Goal: Task Accomplishment & Management: Manage account settings

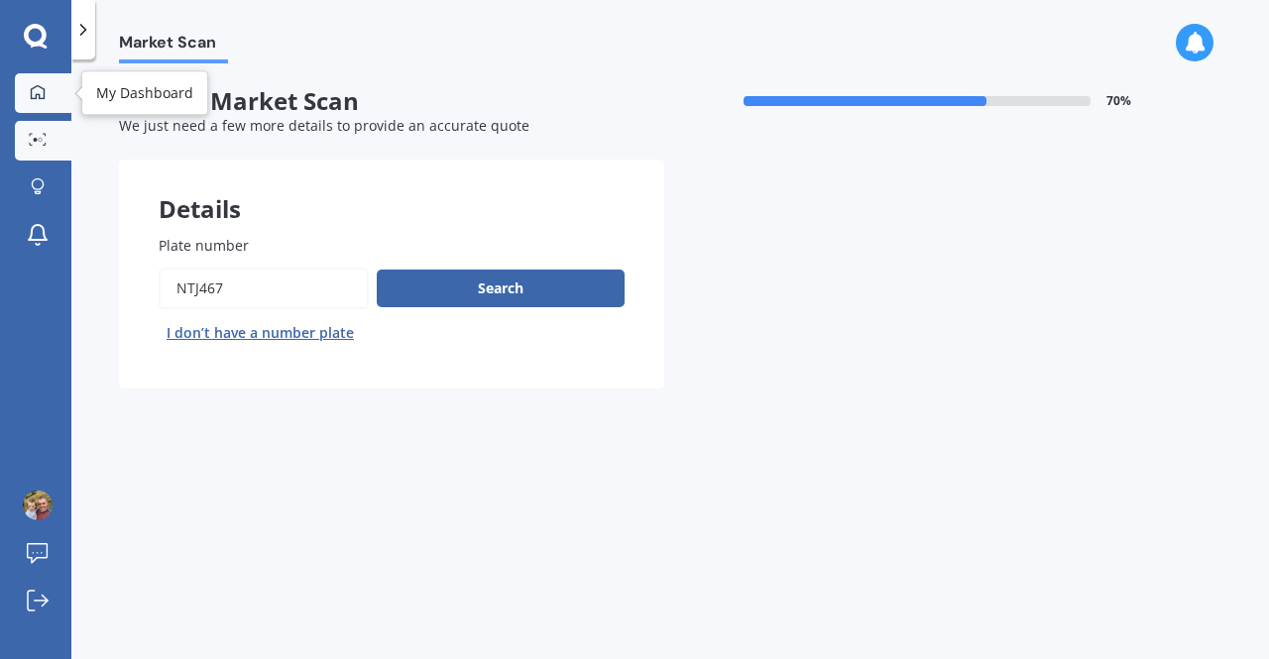
click at [24, 80] on link "My Dashboard" at bounding box center [43, 93] width 57 height 40
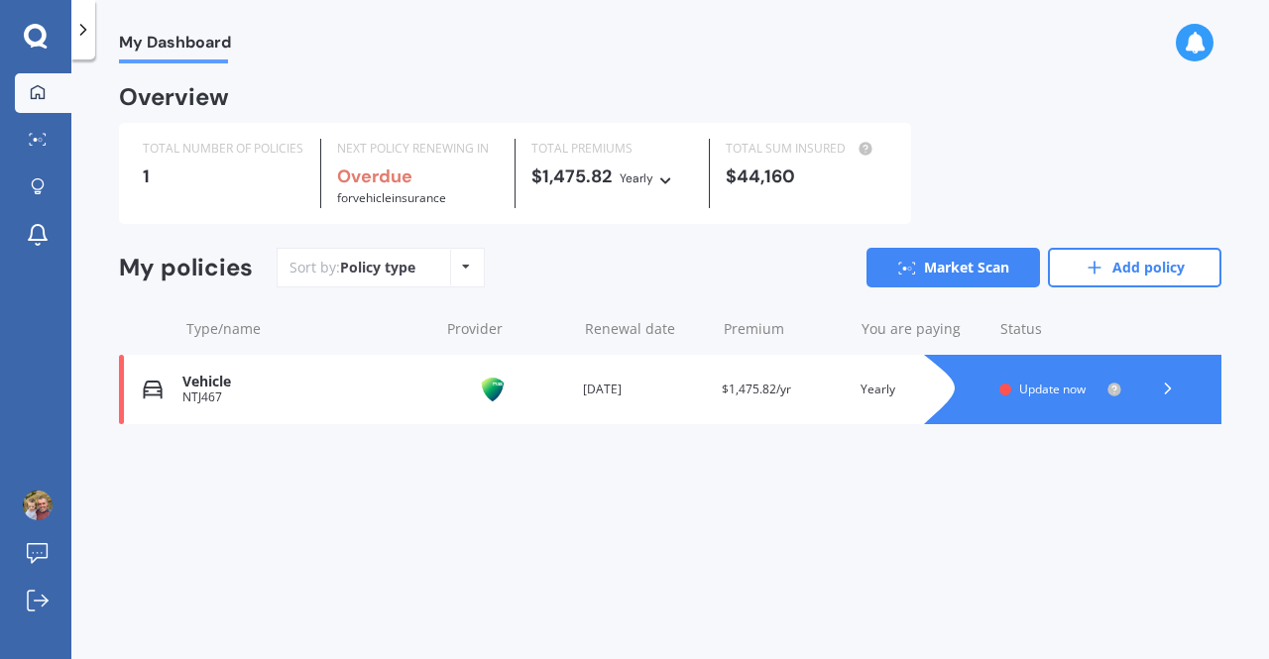
click at [1062, 390] on span "Update now" at bounding box center [1052, 389] width 66 height 17
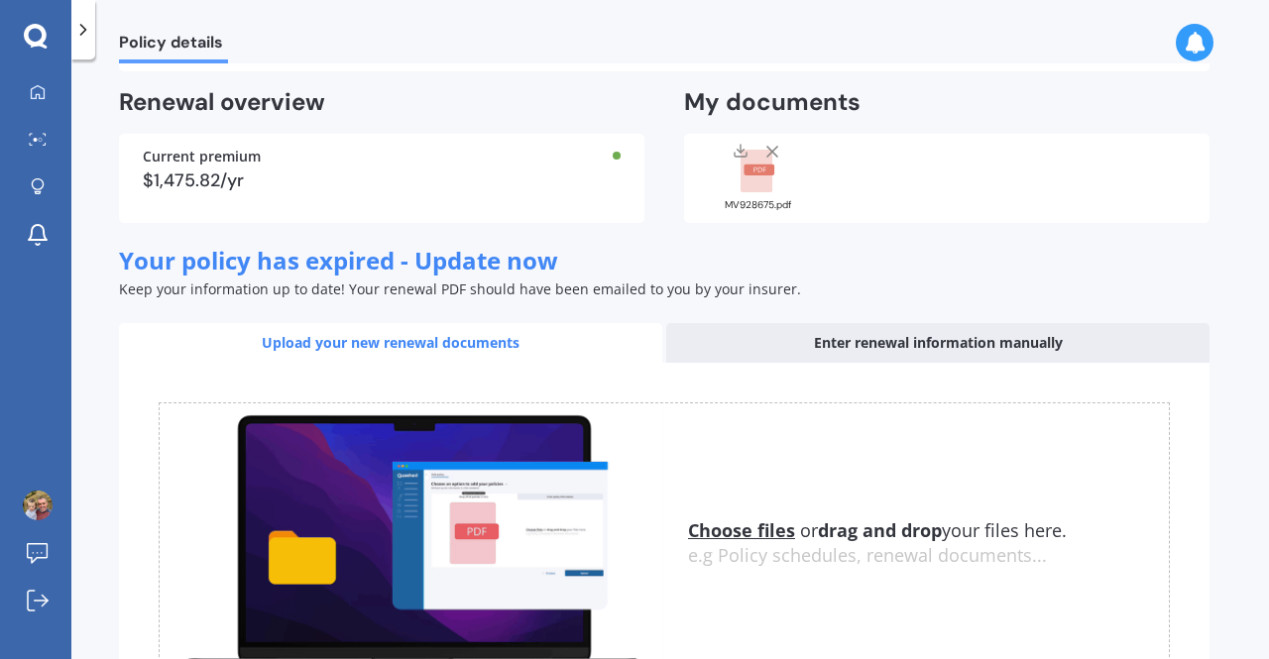
scroll to position [274, 0]
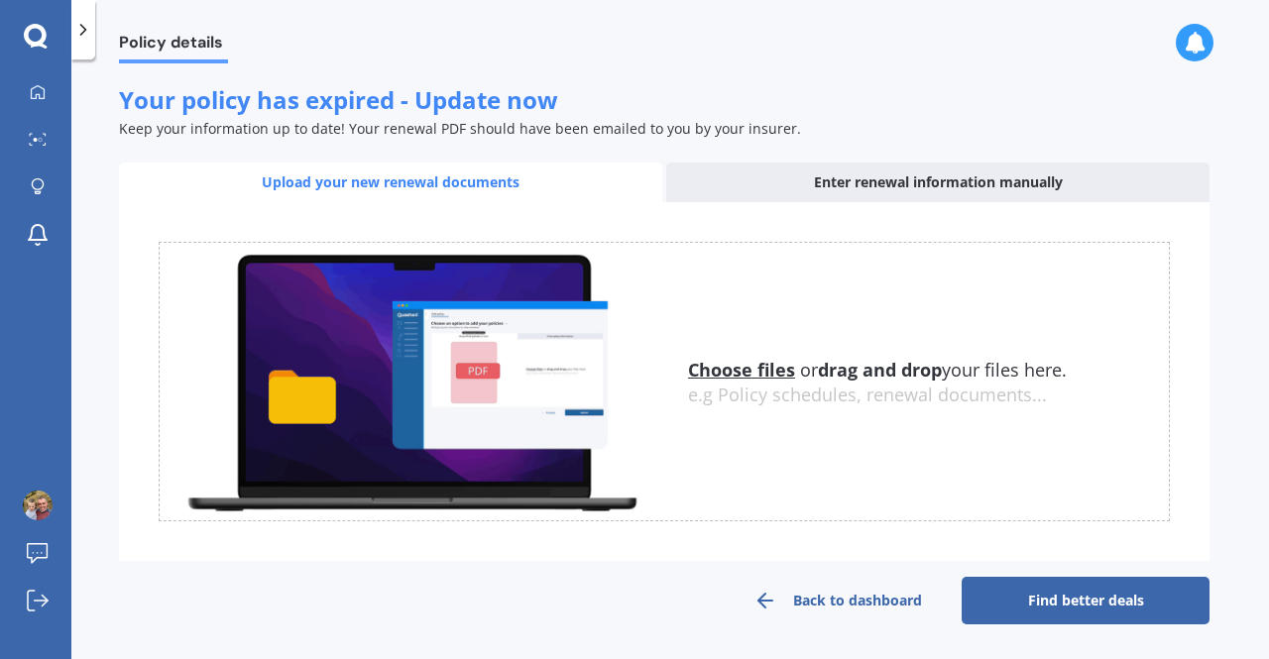
click at [868, 601] on link "Back to dashboard" at bounding box center [838, 601] width 248 height 48
